Goal: Ask a question

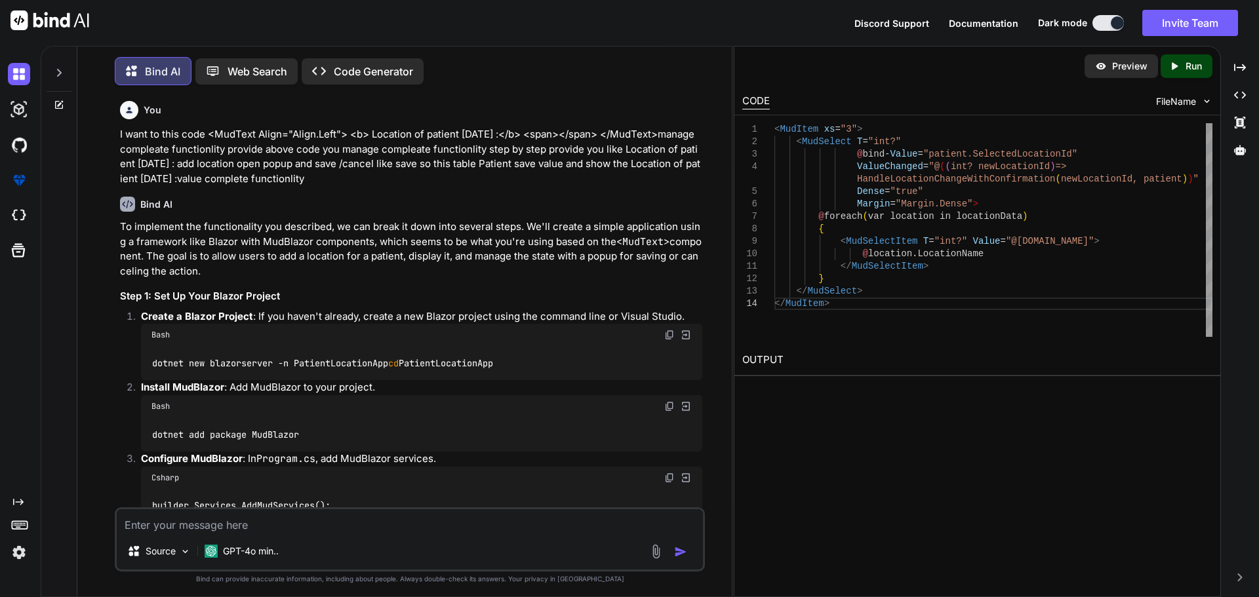
scroll to position [32575, 0]
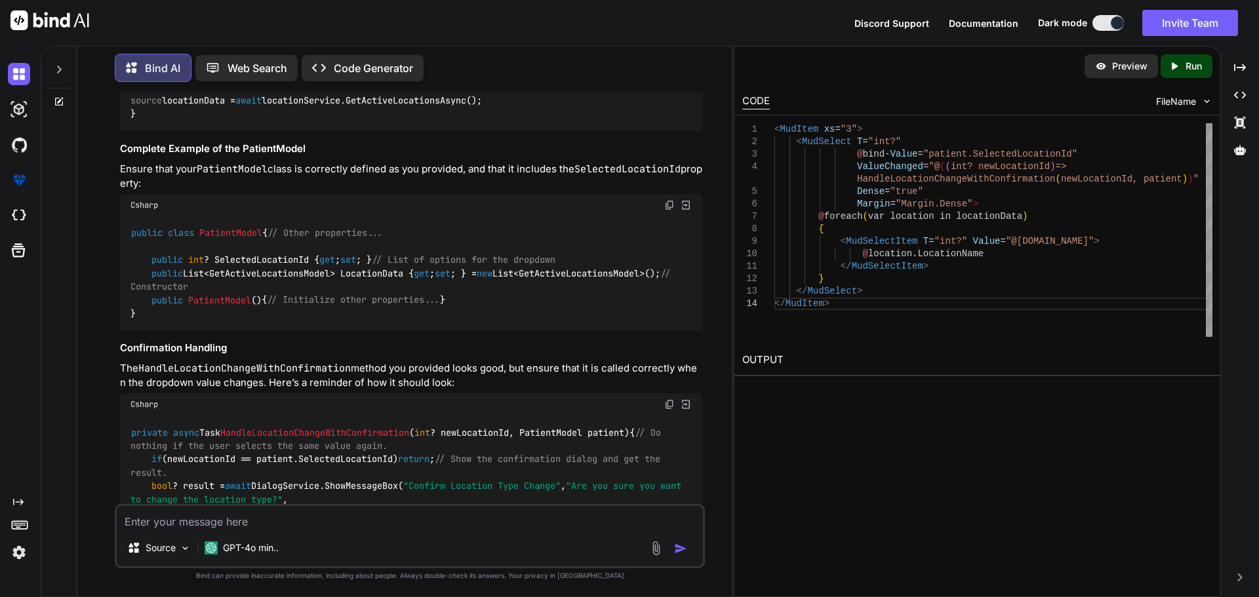
click at [327, 519] on textarea at bounding box center [410, 518] width 586 height 24
paste textarea "<CellTemplate> @{ var rowItem = (PatientModel)context.Item; } <MudSelect T="int…"
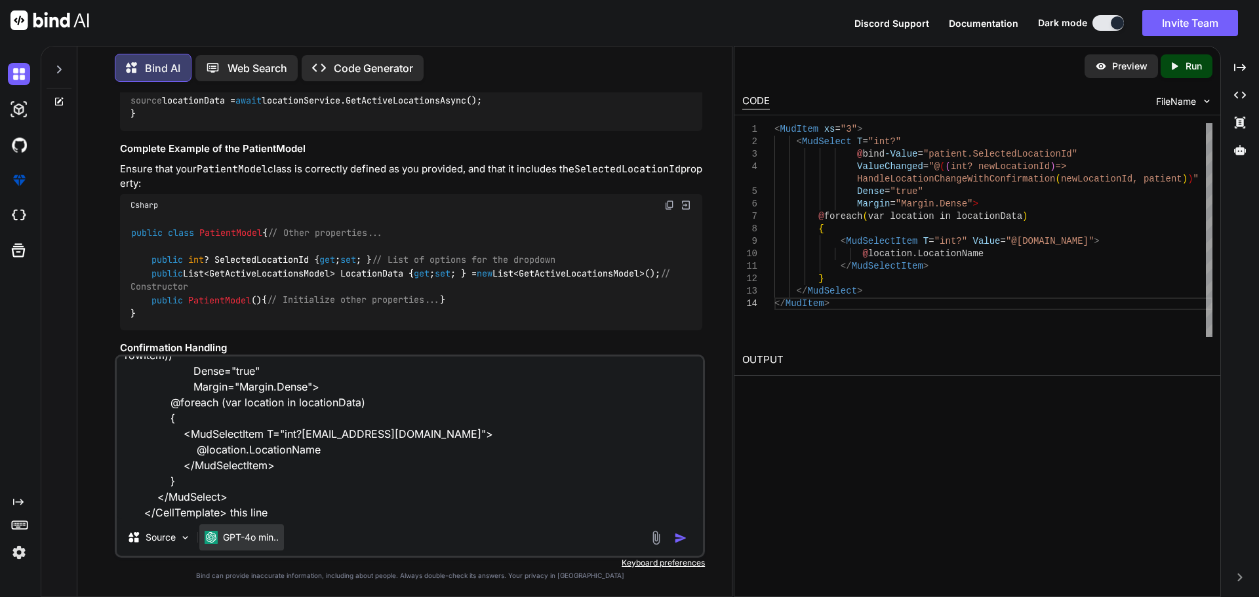
paste textarea "var rowItem = (PatientModel)context.Item;"
click at [427, 510] on textarea "this code <CellTemplate> @{ var rowItem = (PatientModel)context.Item; } <MudSel…" at bounding box center [410, 438] width 586 height 163
click at [523, 510] on textarea "this code <CellTemplate> @{ var rowItem = (PatientModel)context.Item; } <MudSel…" at bounding box center [410, 438] width 586 height 163
paste textarea "context"
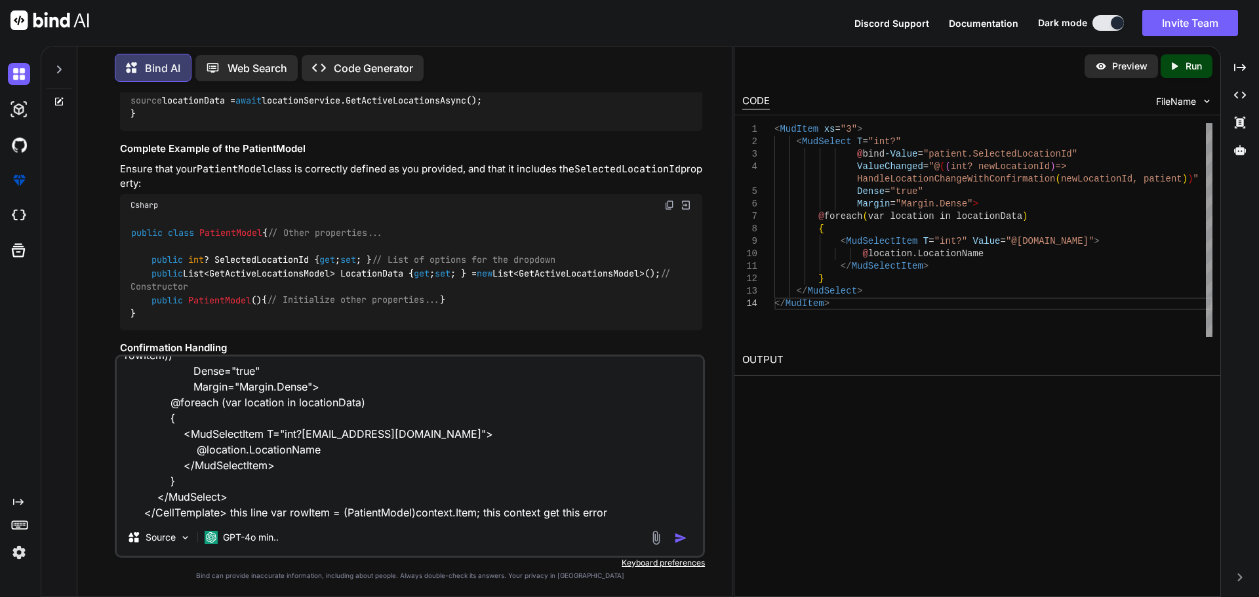
paste textarea "The name 'identifier' does not exist in the current context"
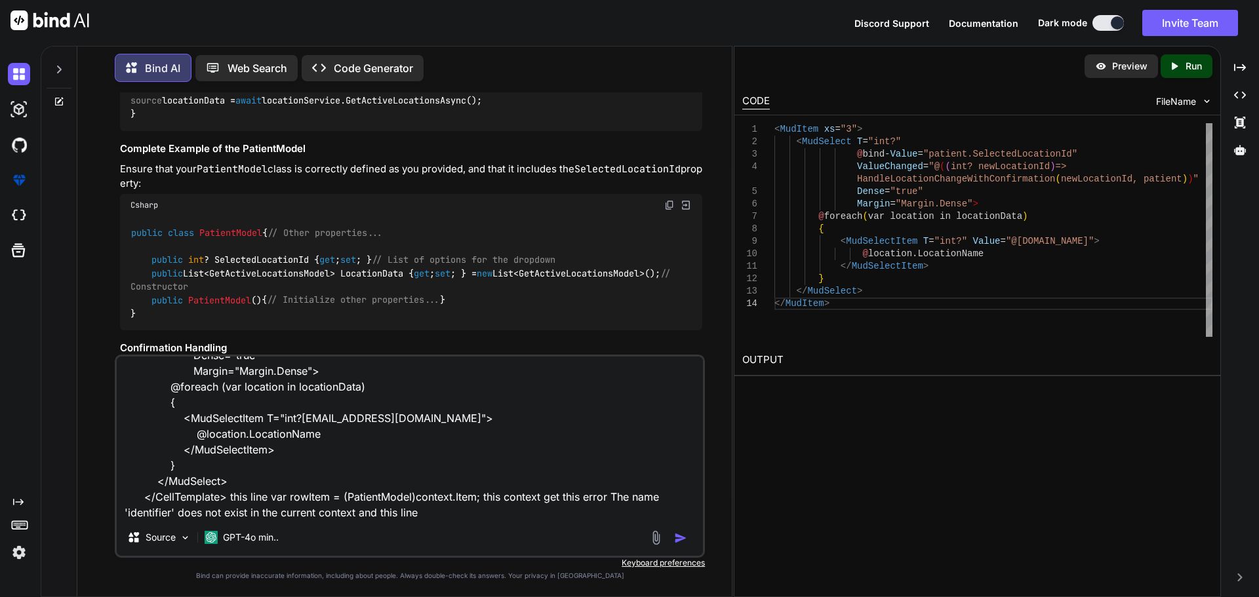
paste textarea "ValueChanged="@((int? newLocationId) => HandleLocationChangeWithConfirmation(ne…"
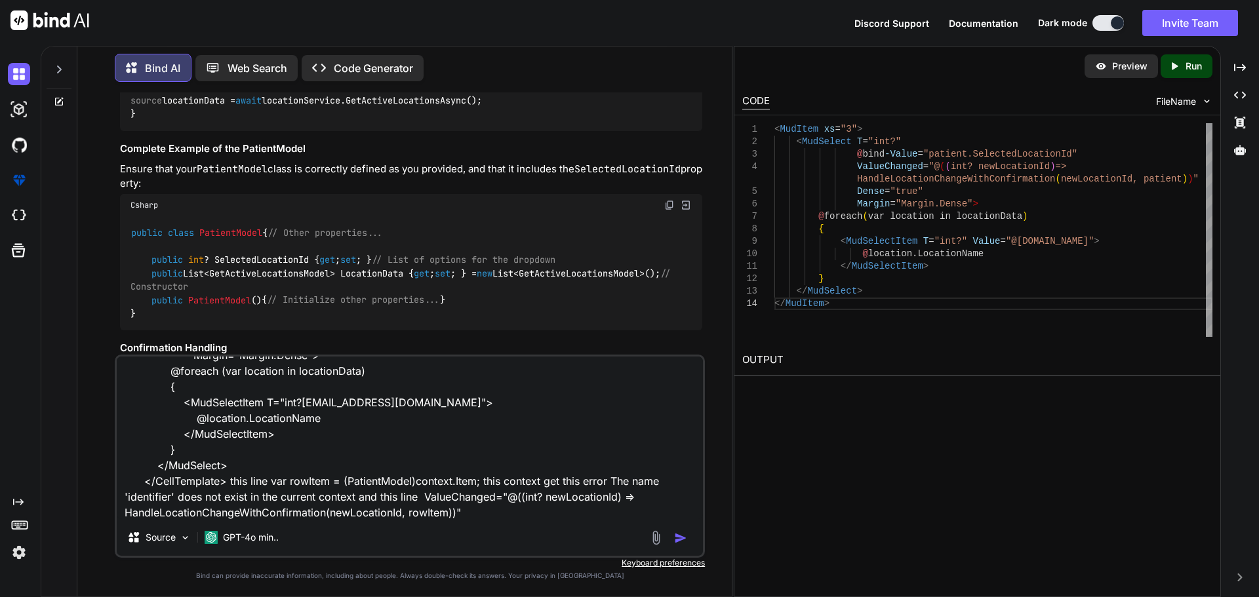
click at [426, 509] on textarea "this code <CellTemplate> @{ var rowItem = (PatientModel)context.Item; } <MudSel…" at bounding box center [410, 438] width 586 height 163
click at [495, 508] on textarea "this code <CellTemplate> @{ var rowItem = (PatientModel)context.Item; } <MudSel…" at bounding box center [410, 438] width 586 height 163
click at [430, 514] on textarea "this code <CellTemplate> @{ var rowItem = (PatientModel)context.Item; } <MudSel…" at bounding box center [410, 438] width 586 height 163
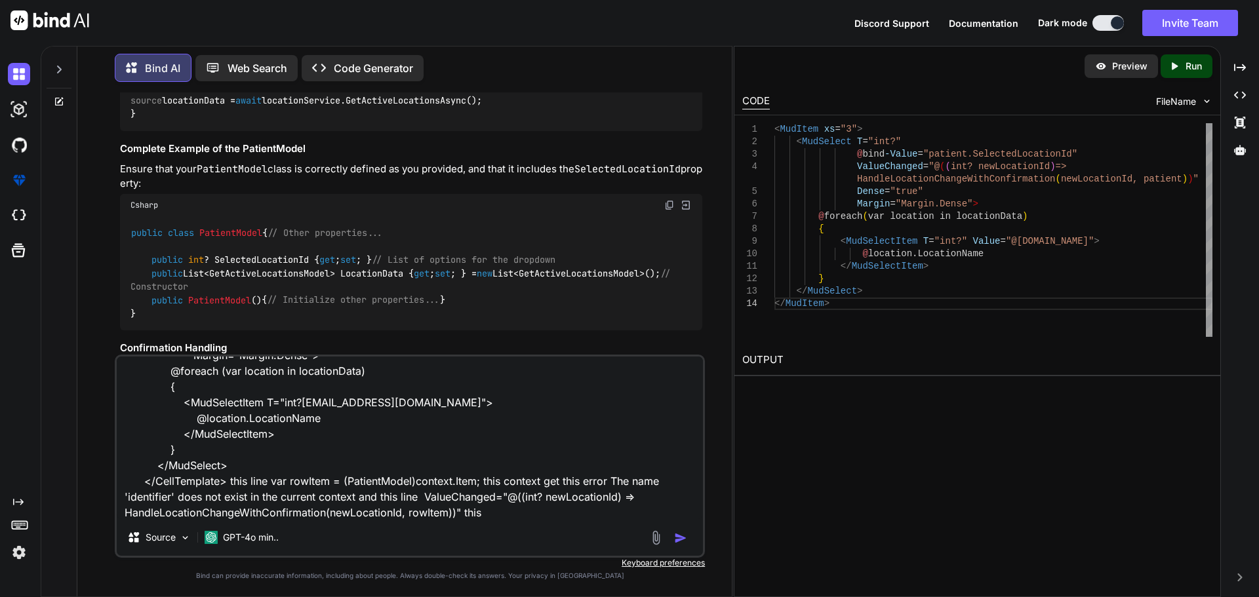
click at [500, 513] on textarea "this code <CellTemplate> @{ var rowItem = (PatientModel)context.Item; } <MudSel…" at bounding box center [410, 438] width 586 height 163
paste textarea "rowItem"
paste textarea "Argument 'argument' cannot convert from TypeA to TypeB"
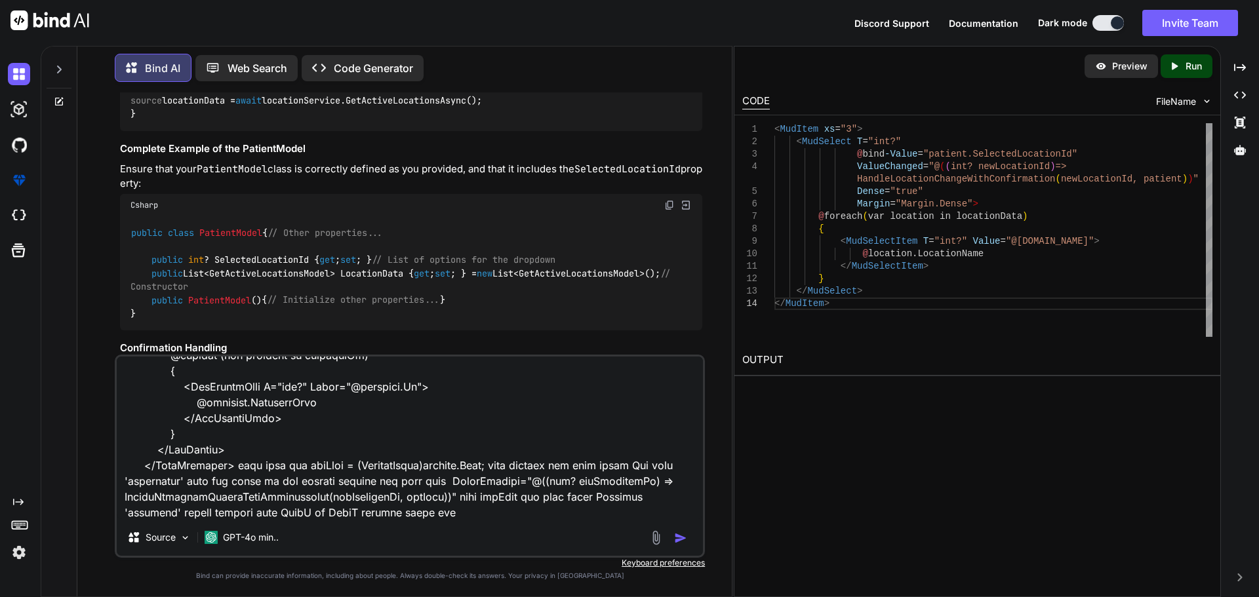
type textarea "this code <CellTemplate> @{ var rowItem = (PatientModel)context.Item; } <MudSel…"
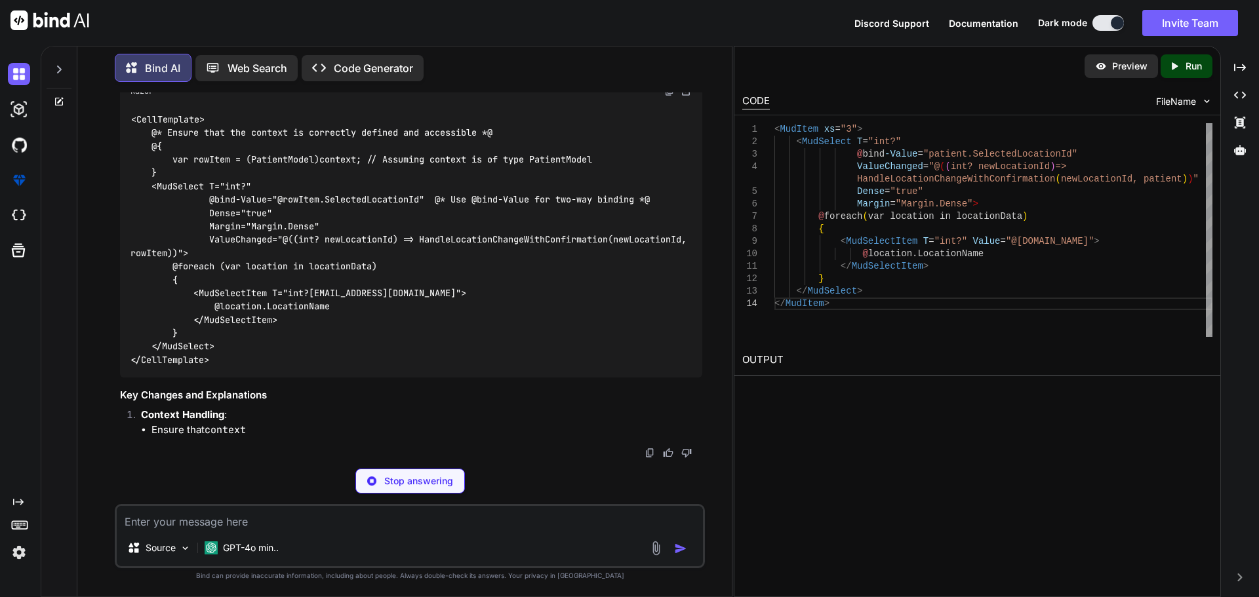
scroll to position [34319, 0]
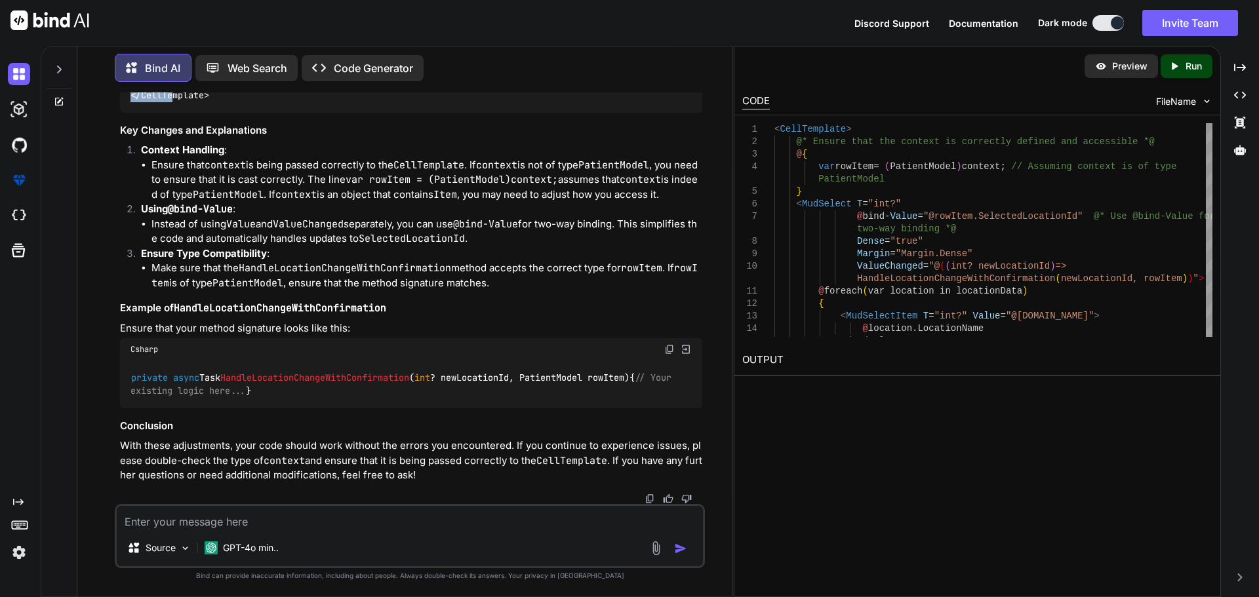
drag, startPoint x: 209, startPoint y: 361, endPoint x: 123, endPoint y: 117, distance: 258.8
copy code "<CellTemplate> @* Ensure that the context is correctly defined and accessible *…"
